Goal: Transaction & Acquisition: Obtain resource

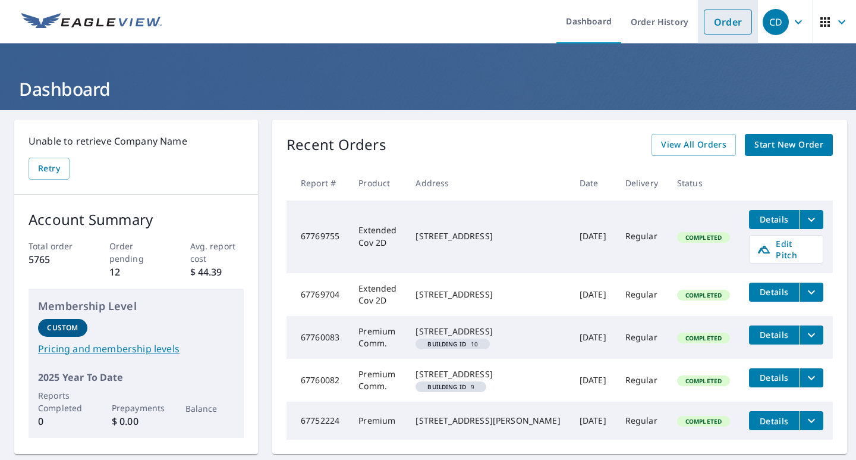
click at [709, 21] on link "Order" at bounding box center [728, 22] width 48 height 25
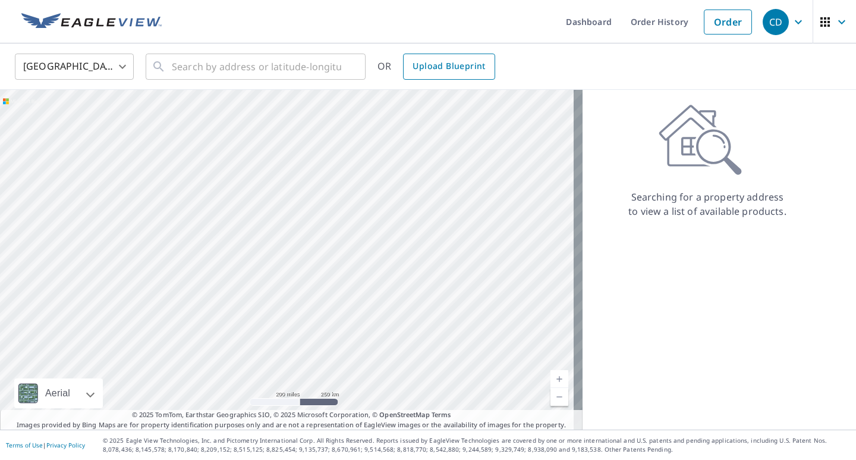
click at [422, 70] on span "Upload Blueprint" at bounding box center [449, 66] width 73 height 15
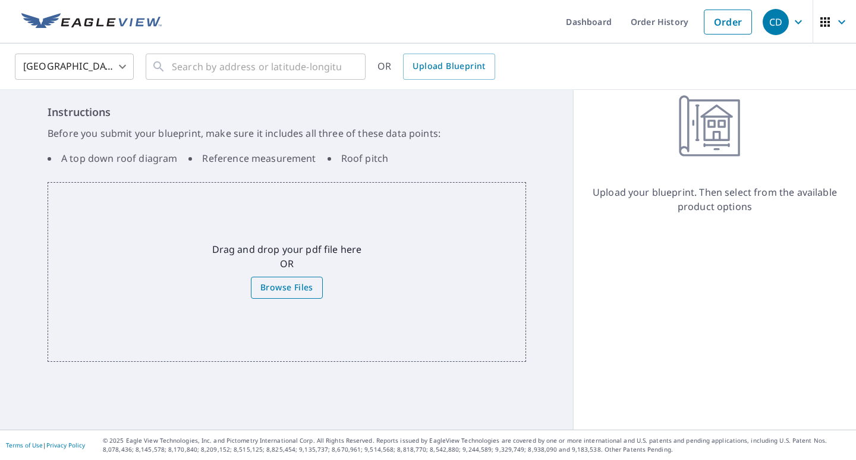
click at [285, 291] on span "Browse Files" at bounding box center [286, 287] width 53 height 15
click at [0, 0] on input "Browse Files" at bounding box center [0, 0] width 0 height 0
click at [282, 284] on span "Browse Files" at bounding box center [286, 287] width 53 height 15
click at [0, 0] on input "Browse Files" at bounding box center [0, 0] width 0 height 0
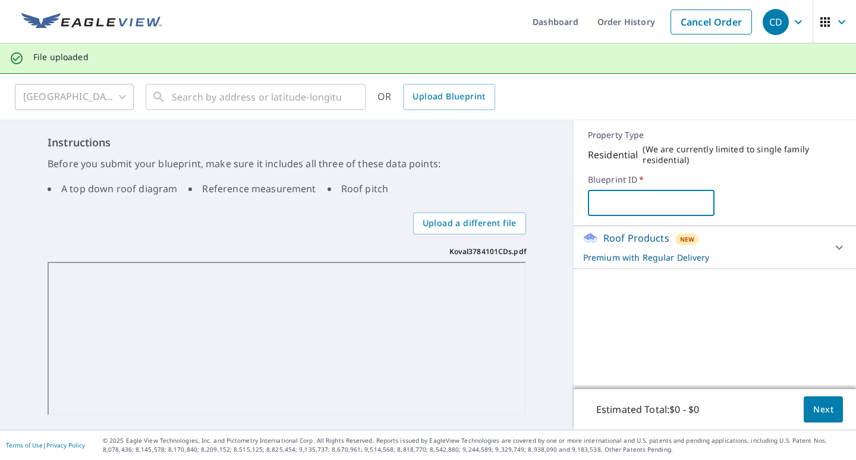
click at [603, 200] on input "text" at bounding box center [651, 202] width 127 height 33
type input "[PERSON_NAME]"
click at [540, 292] on div "Instructions Before you submit your blueprint, make sure it includes all three …" at bounding box center [287, 274] width 574 height 309
click at [483, 147] on h6 "Instructions" at bounding box center [287, 142] width 479 height 16
click at [627, 238] on p "Roof Products" at bounding box center [636, 238] width 66 height 14
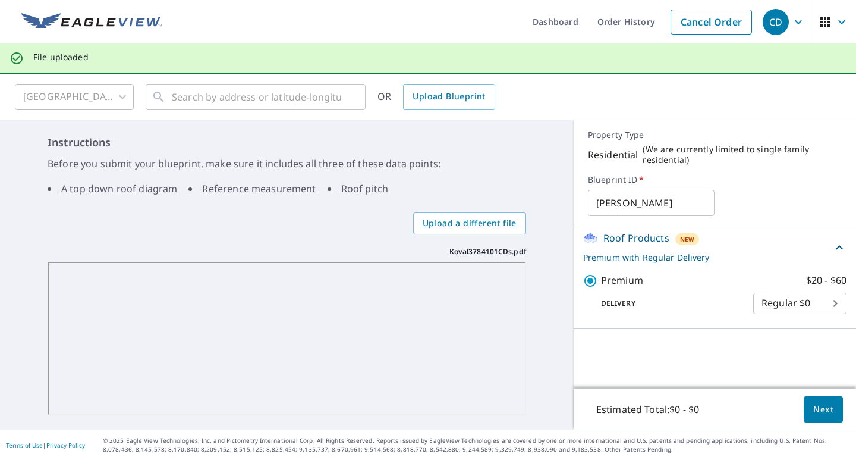
click at [576, 103] on div "United States [GEOGRAPHIC_DATA] ​ ​ OR Upload Blueprint" at bounding box center [424, 97] width 836 height 28
click at [811, 401] on button "Next" at bounding box center [823, 409] width 39 height 27
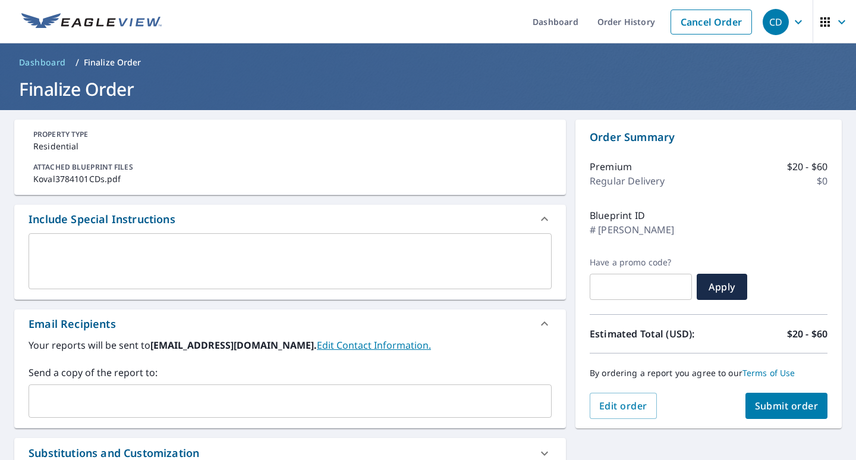
click at [215, 399] on input "text" at bounding box center [281, 400] width 495 height 23
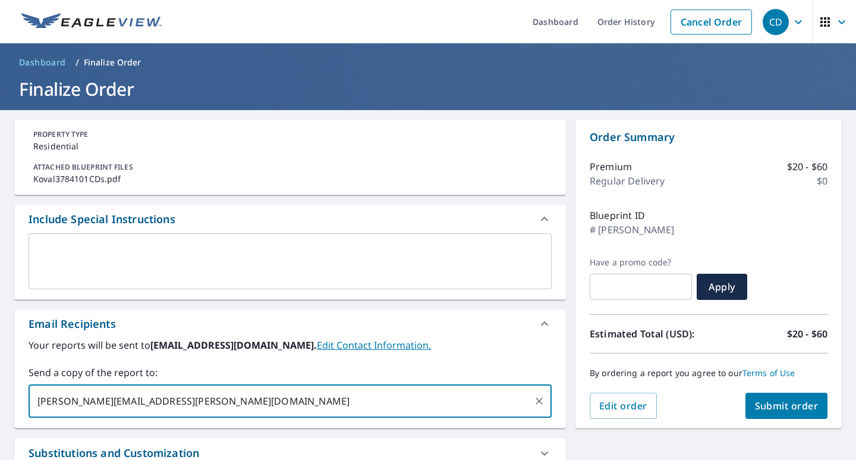
type input "[PERSON_NAME][EMAIL_ADDRESS][PERSON_NAME][DOMAIN_NAME]"
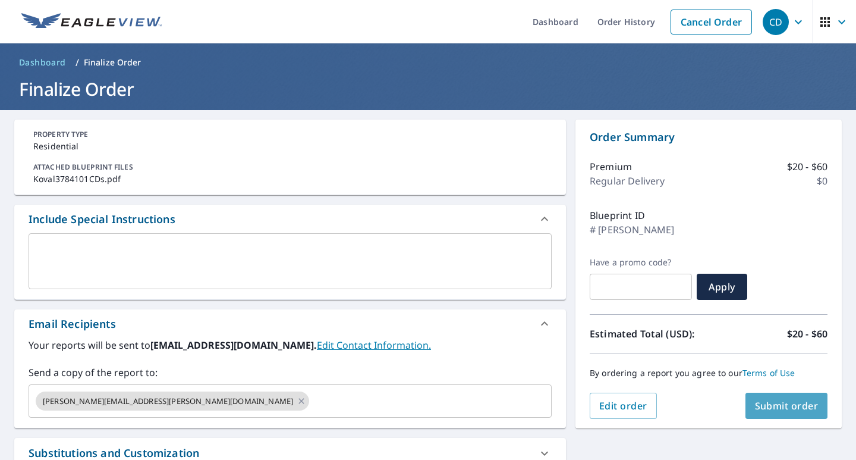
click at [780, 398] on button "Submit order" at bounding box center [786, 405] width 83 height 26
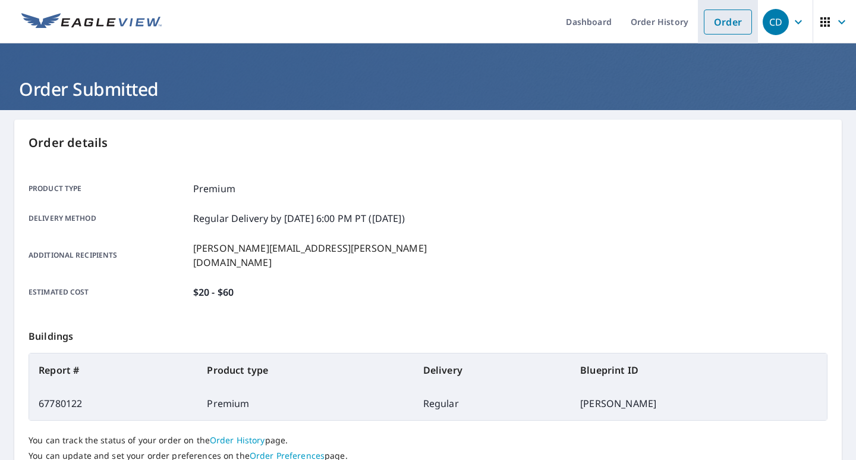
click at [719, 24] on link "Order" at bounding box center [728, 22] width 48 height 25
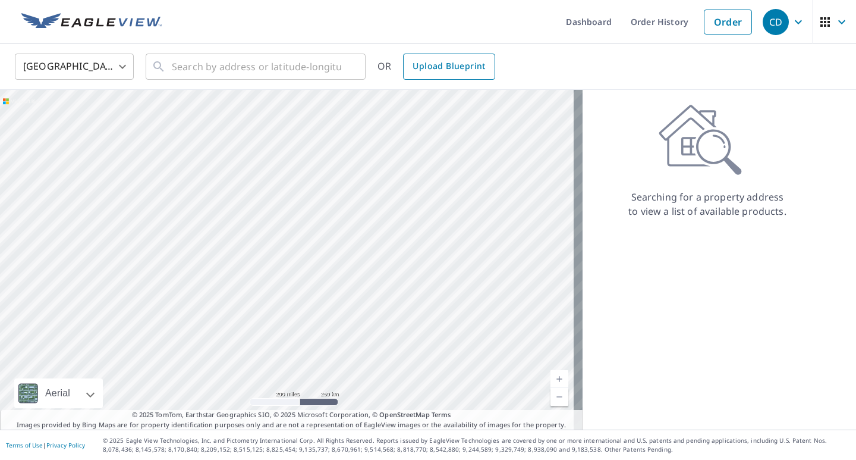
click at [426, 64] on span "Upload Blueprint" at bounding box center [449, 66] width 73 height 15
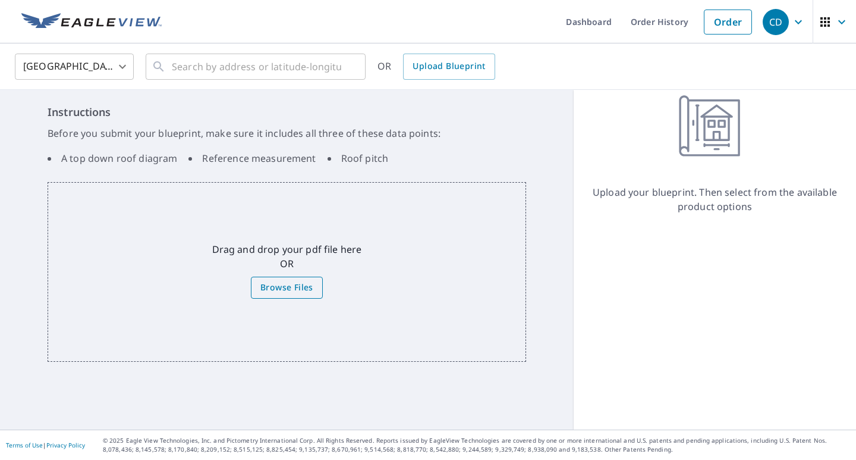
click at [288, 289] on span "Browse Files" at bounding box center [286, 287] width 53 height 15
click at [0, 0] on input "Browse Files" at bounding box center [0, 0] width 0 height 0
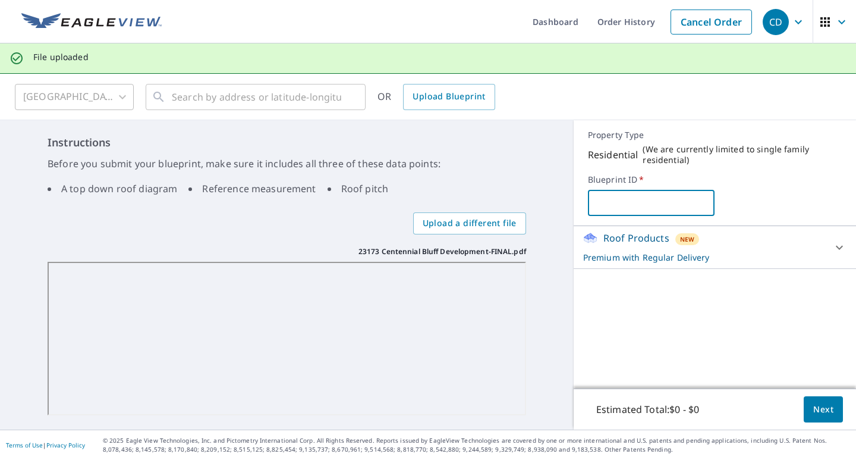
click at [593, 201] on input "text" at bounding box center [651, 202] width 127 height 33
type input "BIR/Duplex"
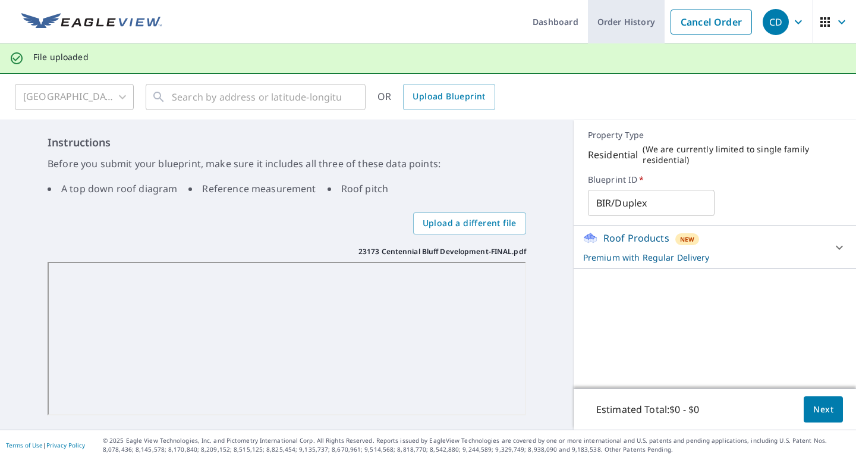
click at [614, 26] on link "Order History" at bounding box center [626, 21] width 77 height 43
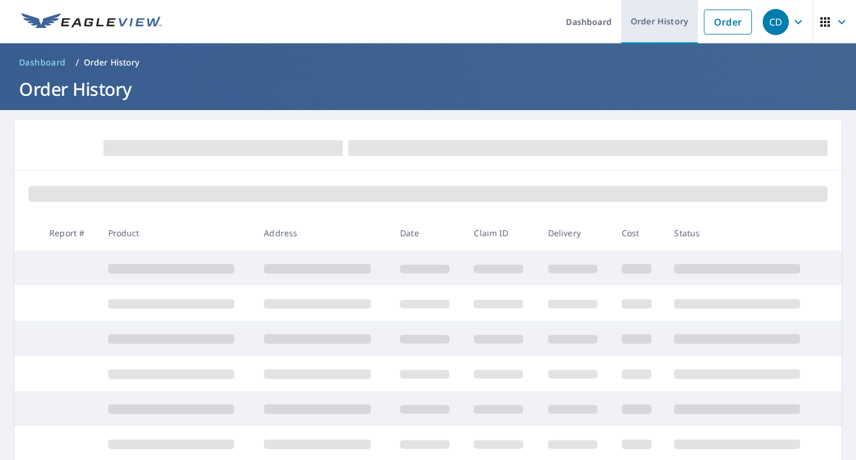
click at [634, 20] on link "Order History" at bounding box center [659, 21] width 77 height 43
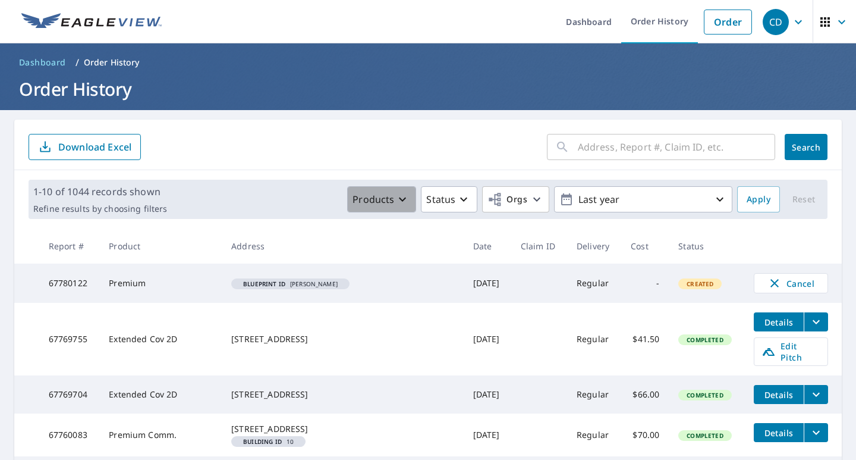
click at [399, 194] on icon "button" at bounding box center [402, 199] width 14 height 14
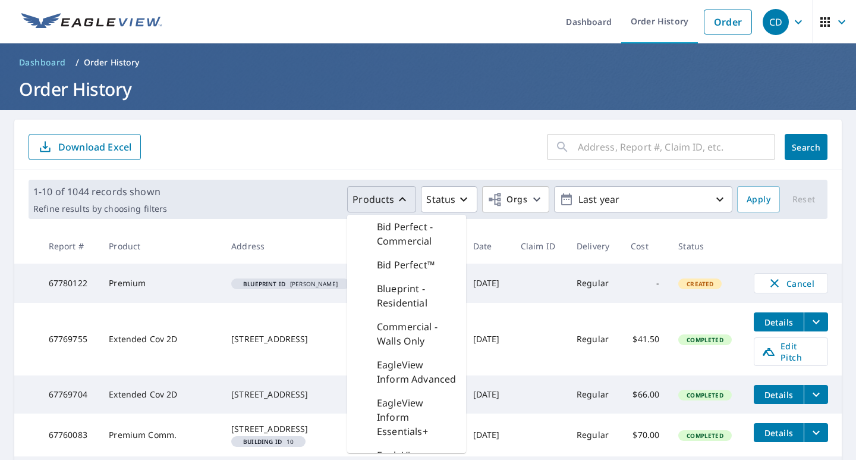
click at [388, 298] on p "Blueprint - Residential" at bounding box center [417, 295] width 80 height 29
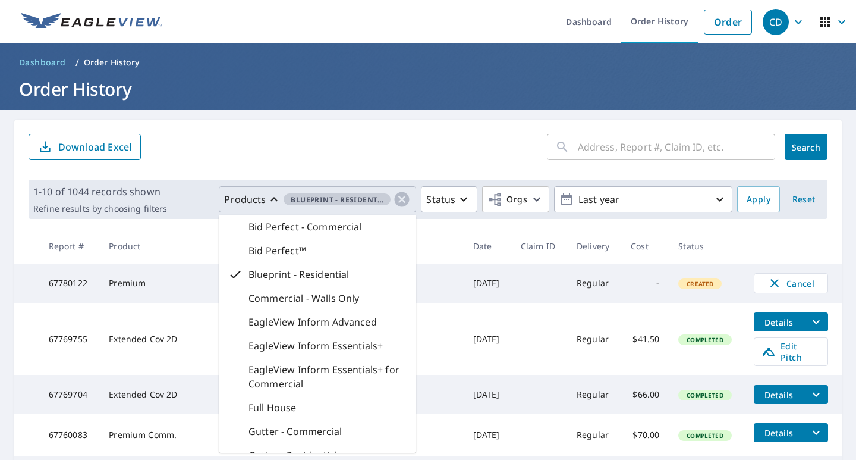
click at [750, 203] on span "Apply" at bounding box center [759, 199] width 24 height 15
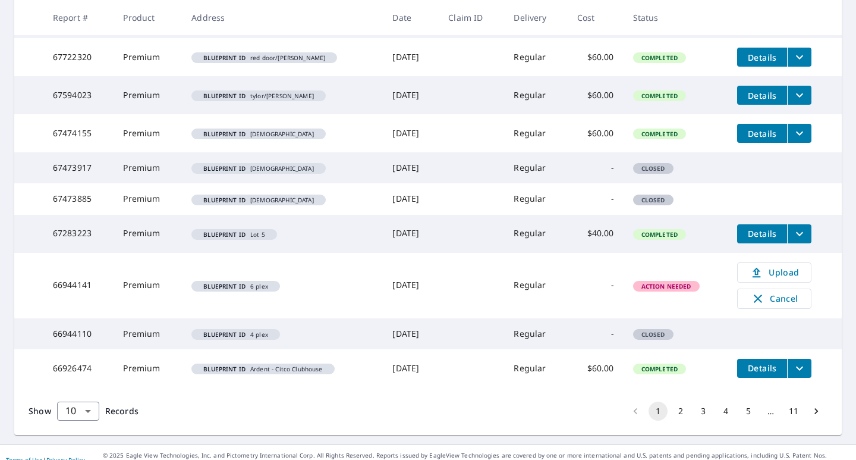
scroll to position [279, 0]
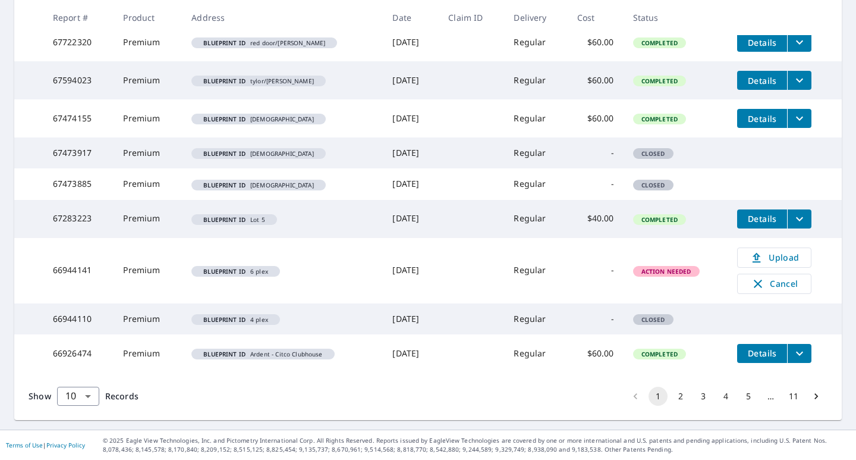
click at [673, 397] on button "2" at bounding box center [680, 395] width 19 height 19
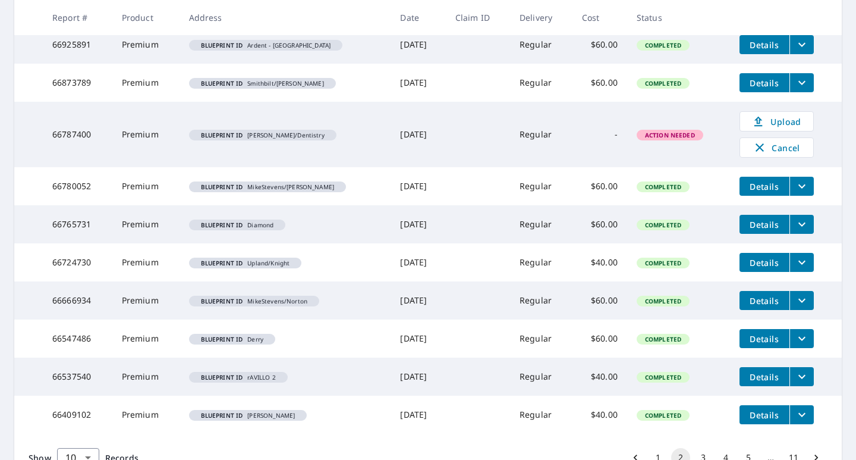
scroll to position [299, 0]
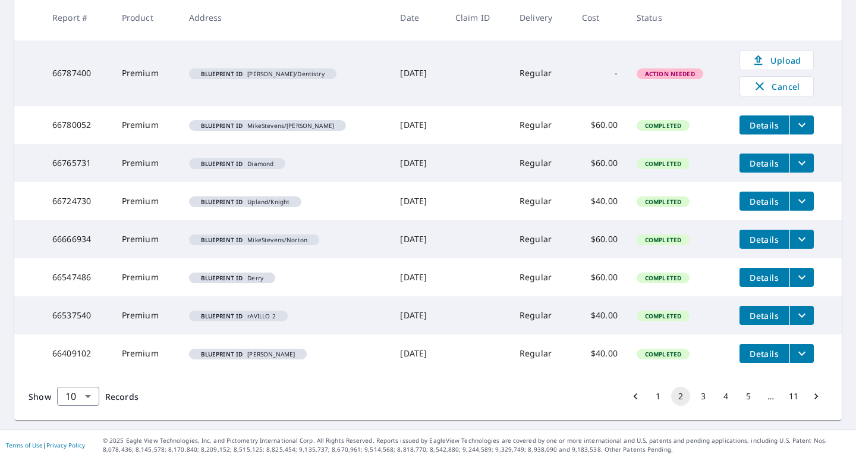
click at [696, 395] on button "3" at bounding box center [703, 395] width 19 height 19
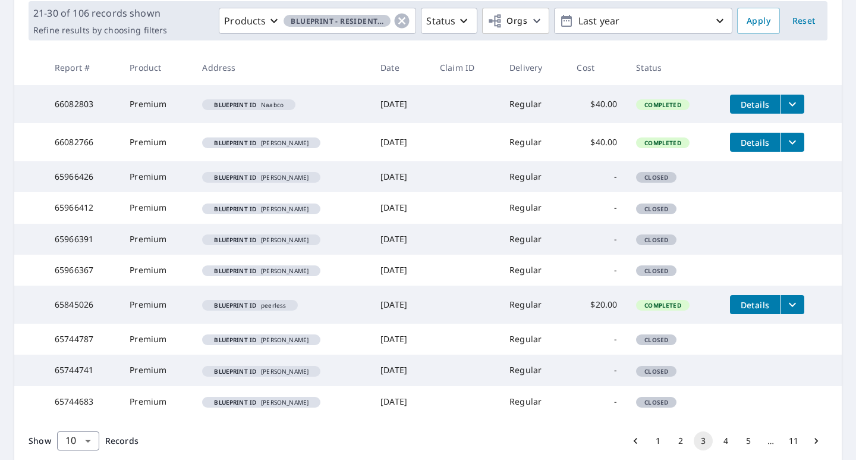
scroll to position [223, 0]
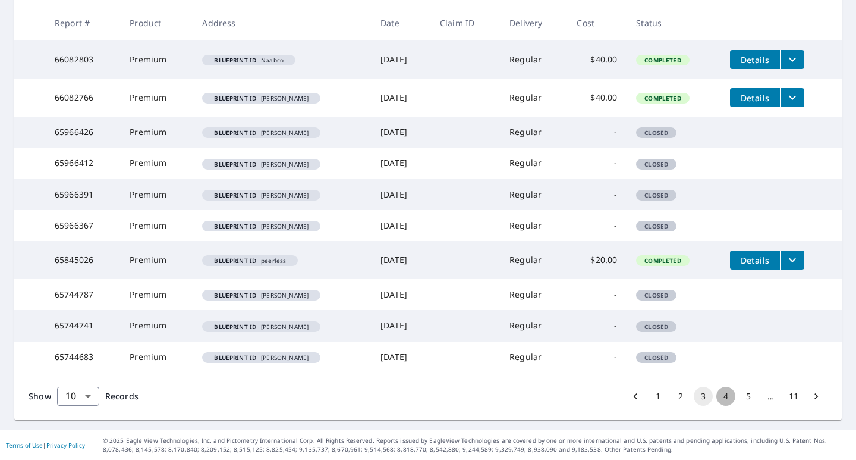
click at [716, 397] on button "4" at bounding box center [725, 395] width 19 height 19
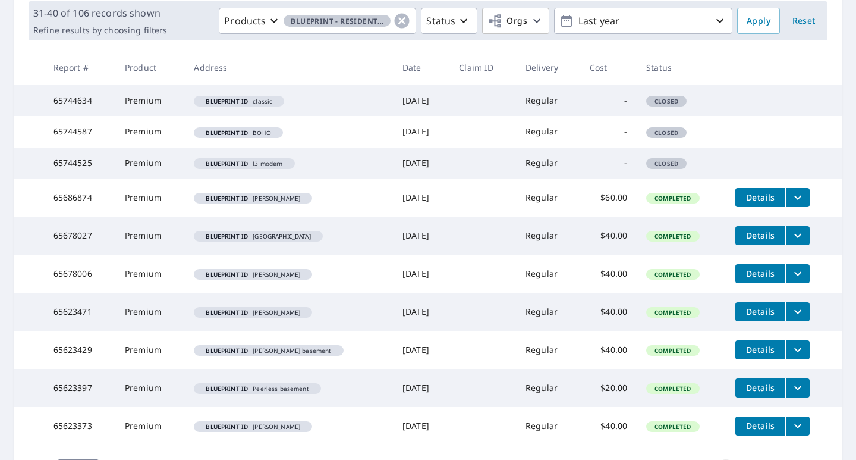
scroll to position [238, 0]
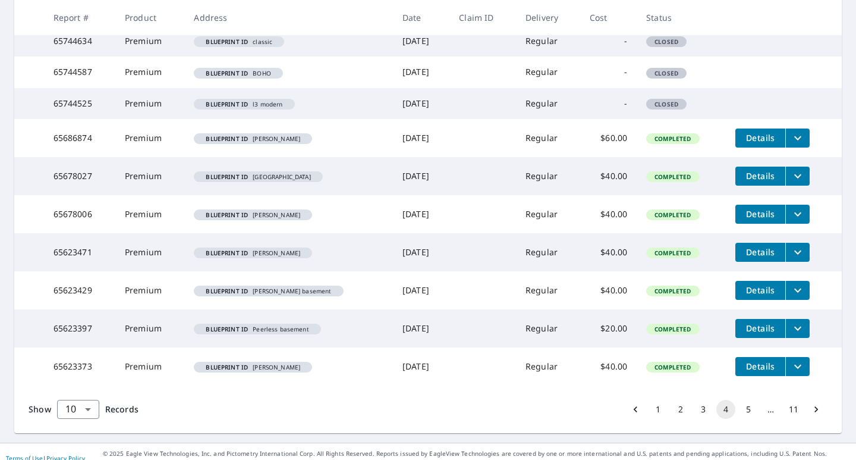
click at [739, 410] on button "5" at bounding box center [748, 408] width 19 height 19
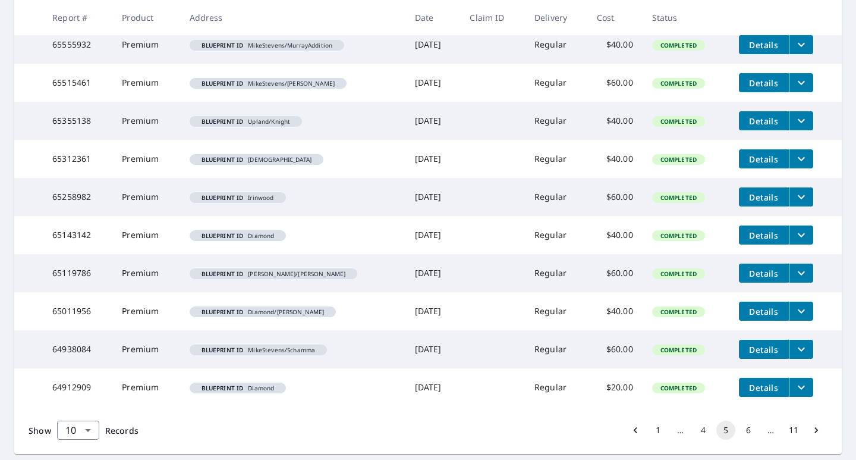
scroll to position [272, 0]
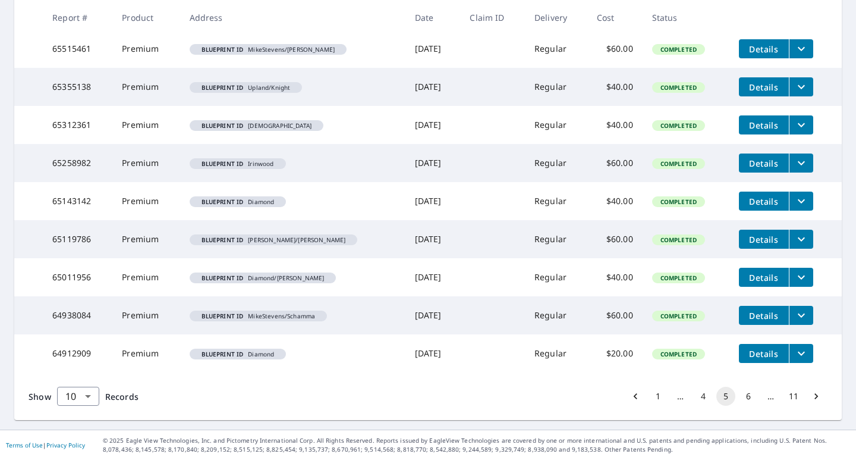
click at [741, 397] on button "6" at bounding box center [748, 395] width 19 height 19
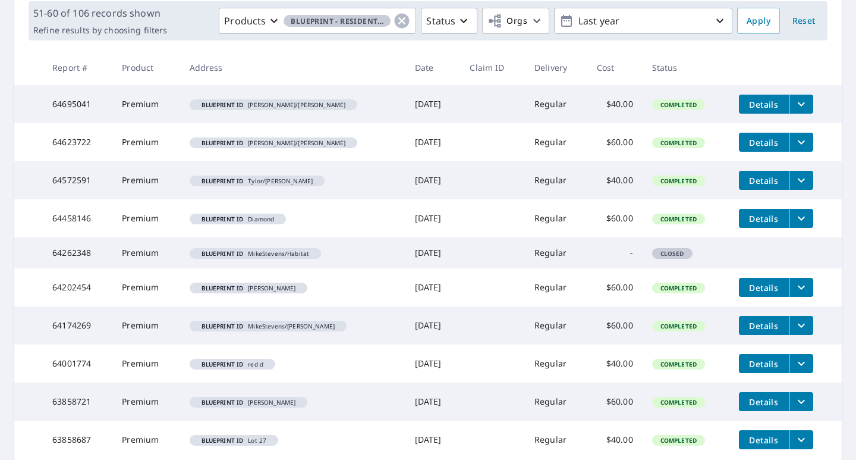
scroll to position [238, 0]
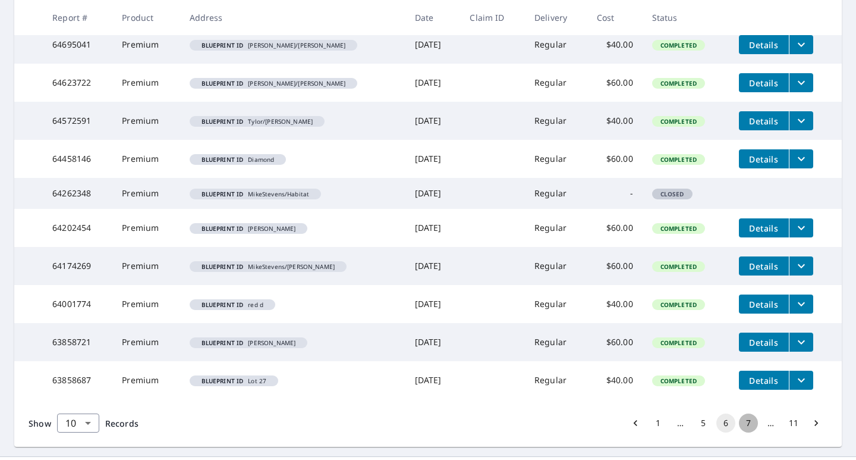
click at [740, 422] on button "7" at bounding box center [748, 422] width 19 height 19
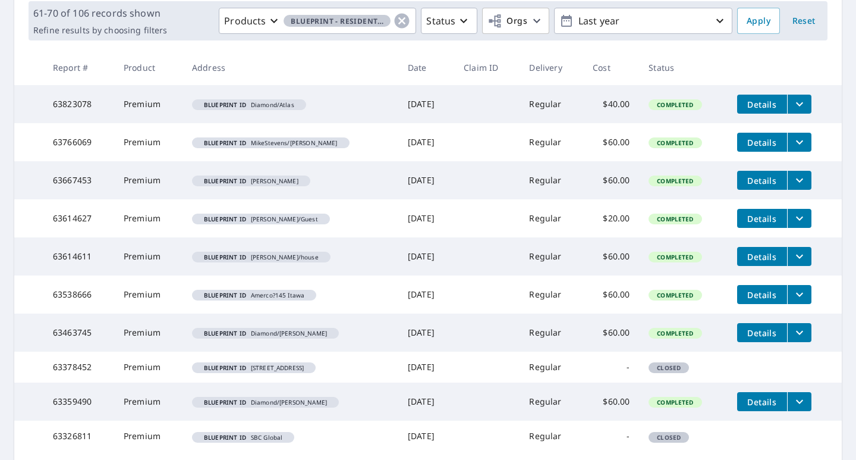
scroll to position [238, 0]
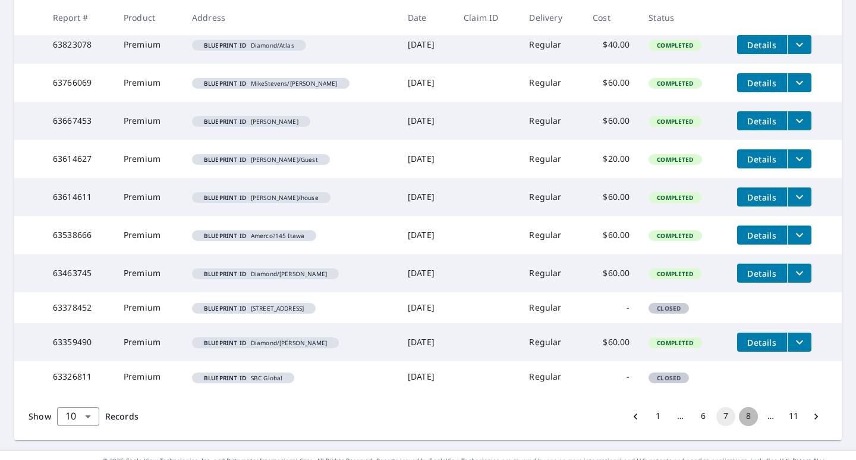
click at [739, 413] on button "8" at bounding box center [748, 416] width 19 height 19
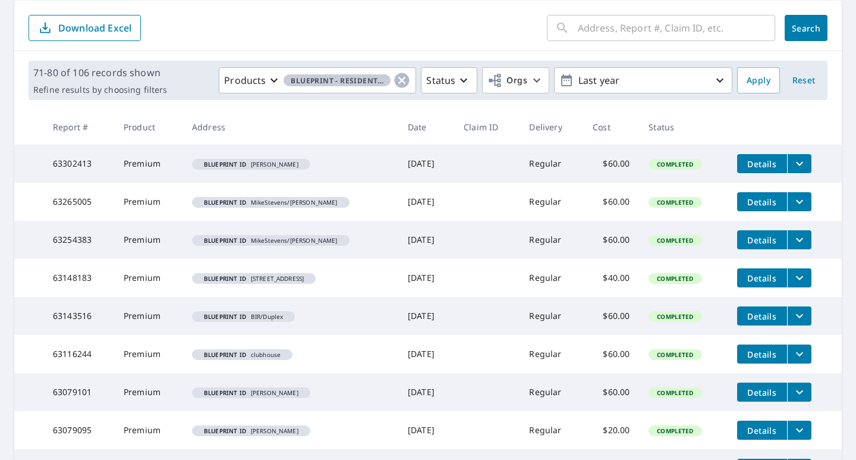
scroll to position [178, 0]
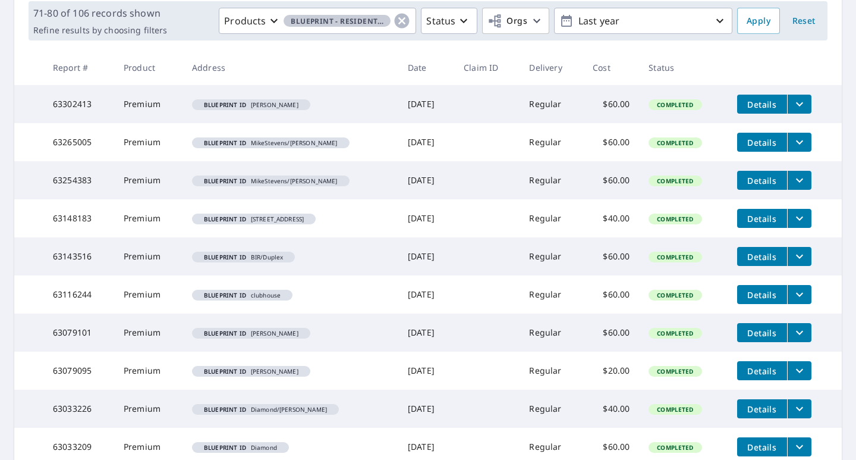
click at [792, 250] on icon "filesDropdownBtn-63143516" at bounding box center [799, 256] width 14 height 14
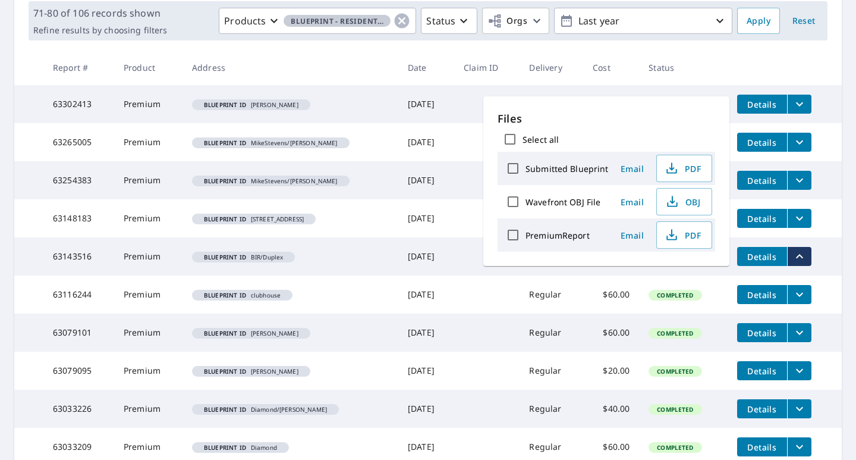
click at [517, 235] on input "PremiumReport" at bounding box center [513, 234] width 25 height 25
checkbox input "true"
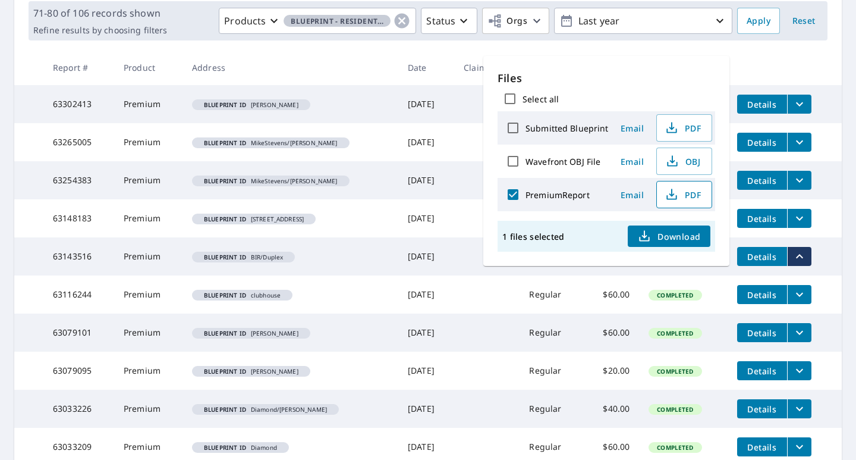
click at [679, 193] on span "PDF" at bounding box center [683, 194] width 38 height 14
